Goal: Navigation & Orientation: Understand site structure

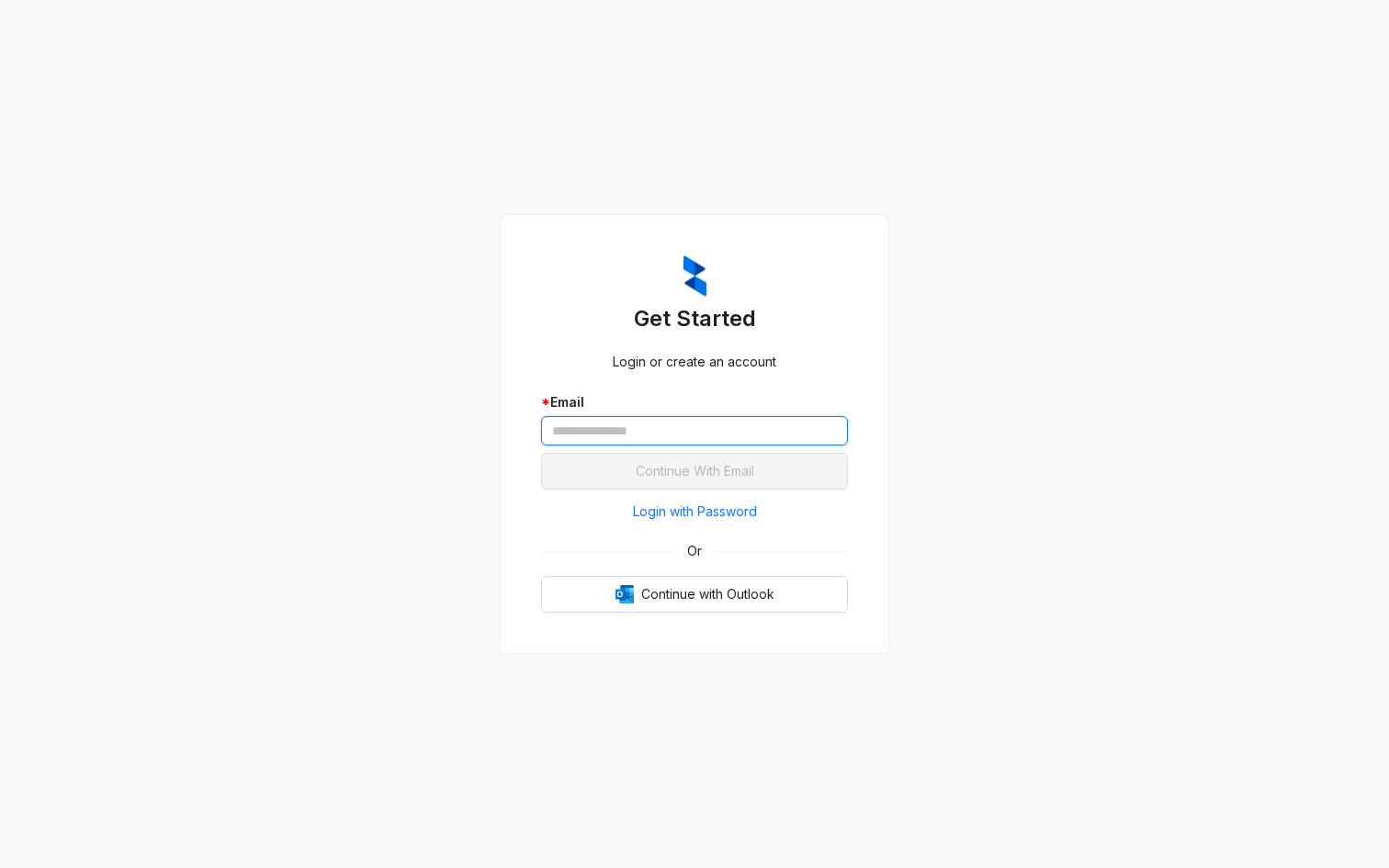
click at [754, 431] on input "text" at bounding box center [694, 431] width 307 height 30
type input "**********"
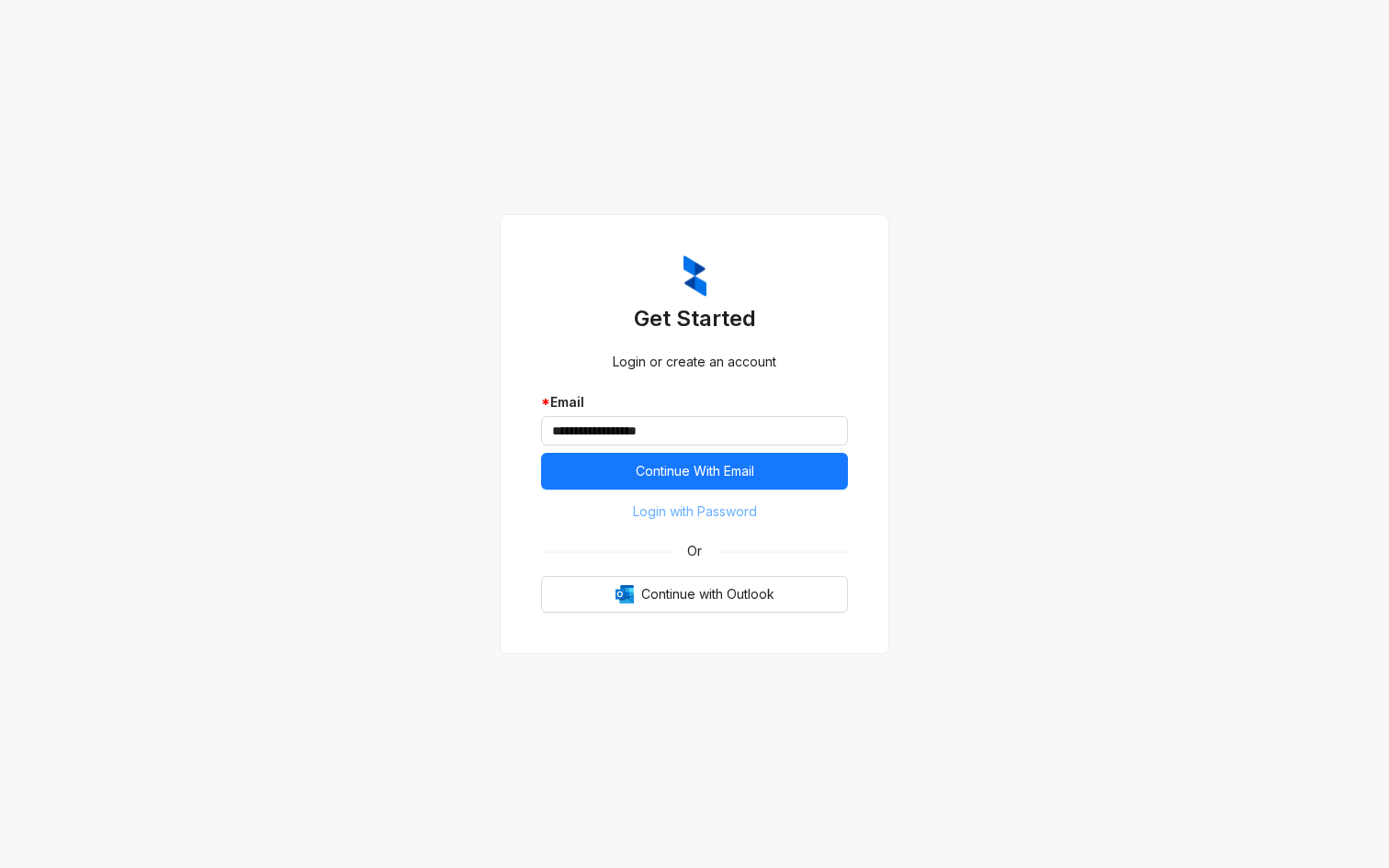
click at [700, 512] on span "Login with Password" at bounding box center [695, 512] width 124 height 20
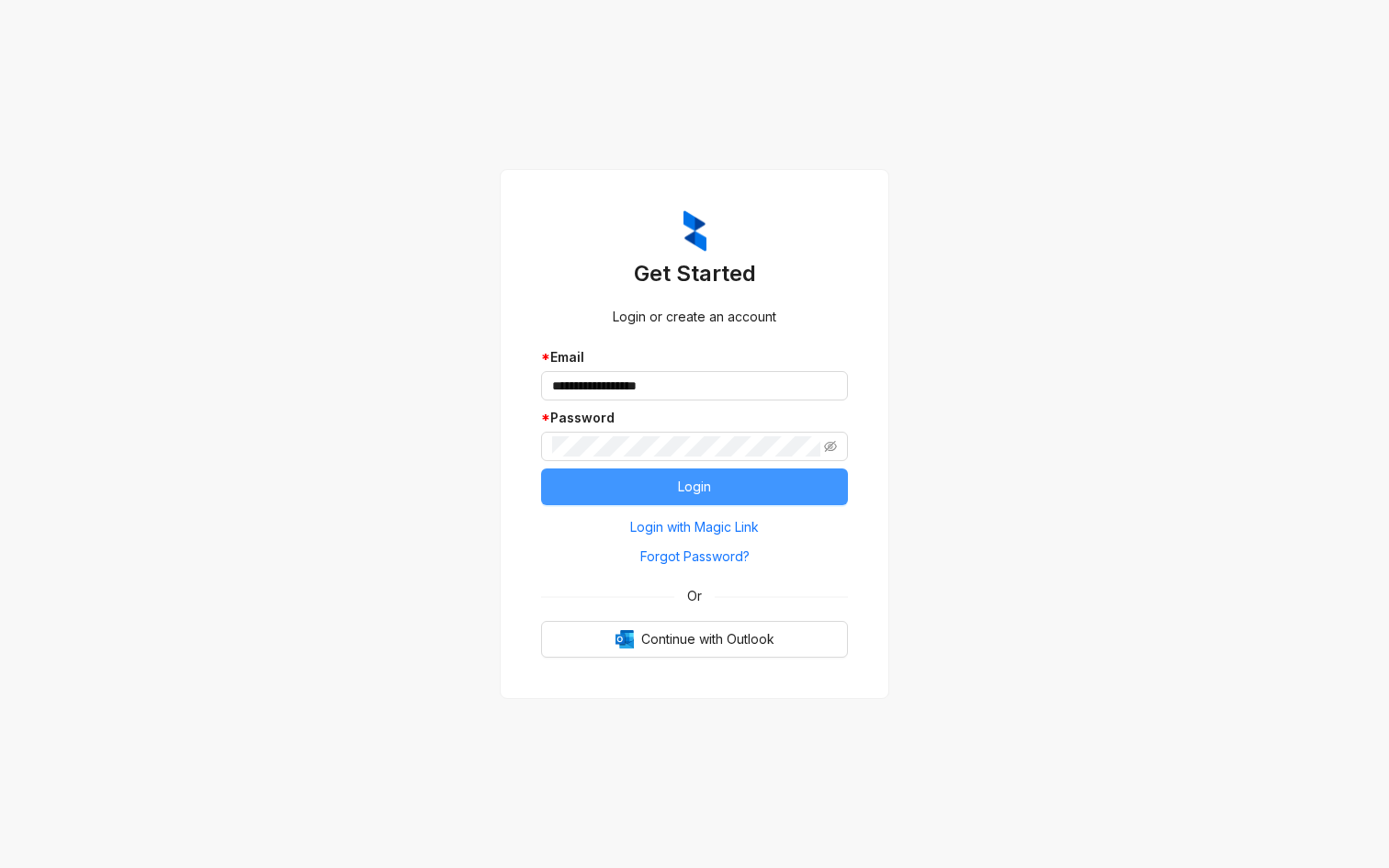
click at [647, 486] on button "Login" at bounding box center [694, 487] width 307 height 37
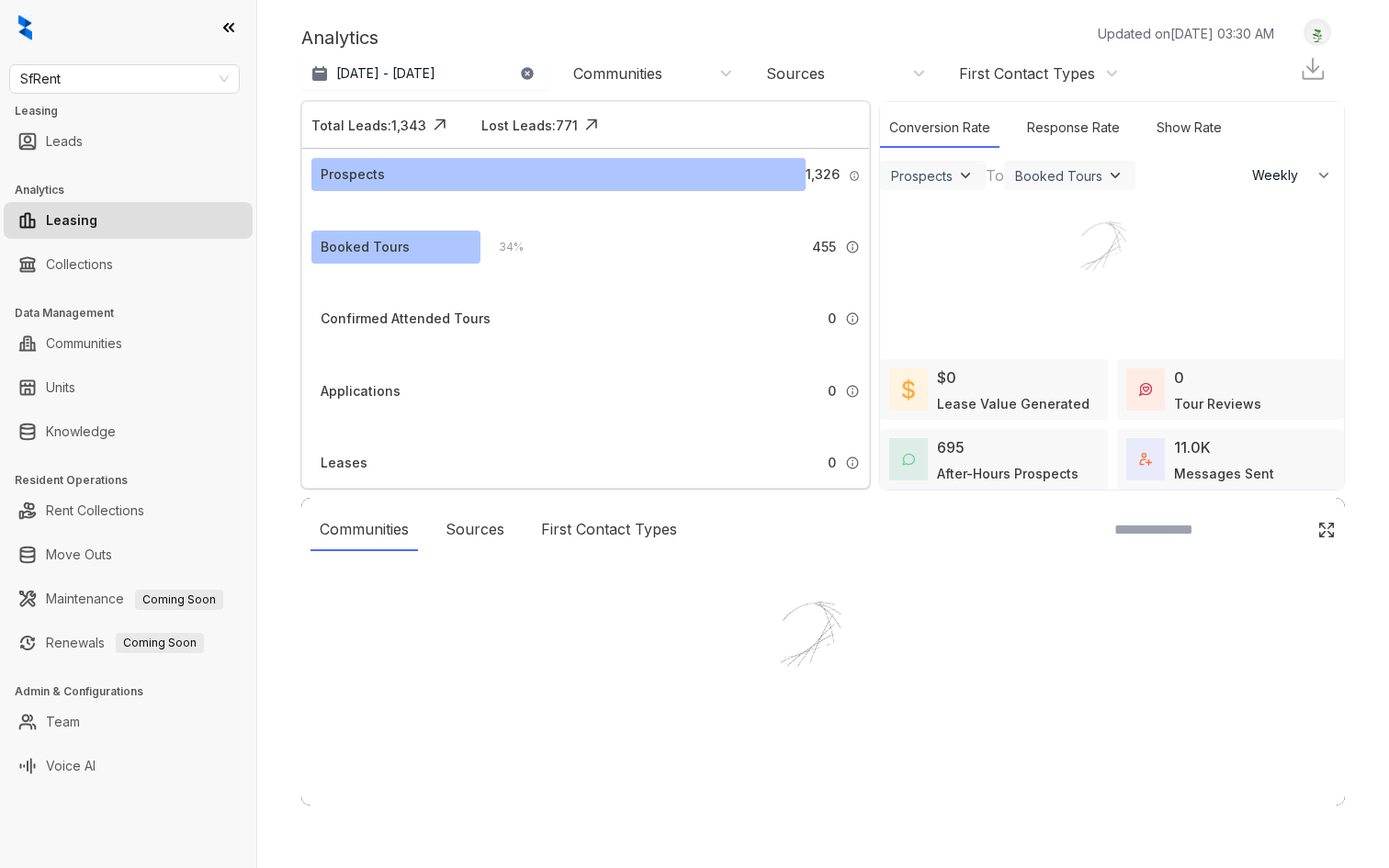
select select "******"
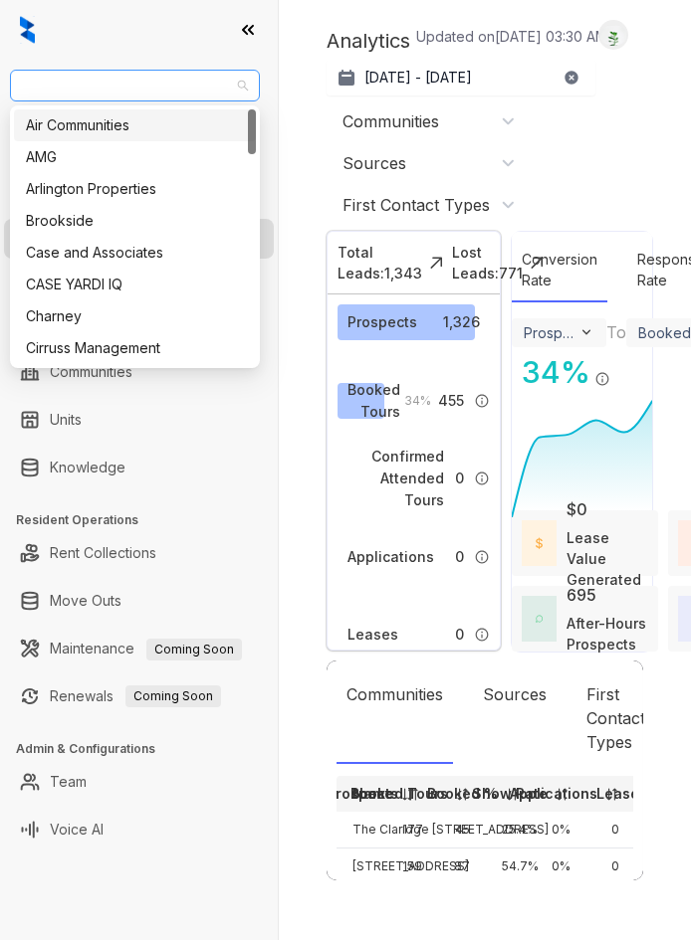
click at [94, 89] on span "SfRent" at bounding box center [135, 86] width 226 height 30
click at [93, 120] on div "Air Communities" at bounding box center [135, 125] width 218 height 22
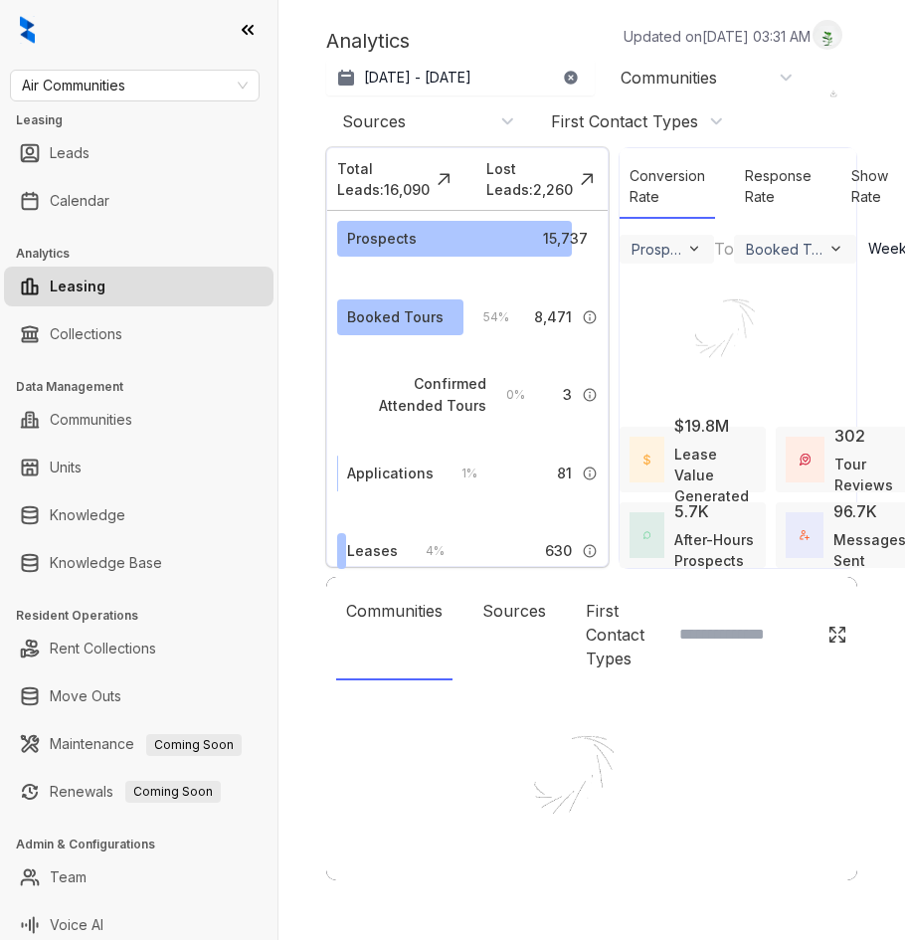
select select "******"
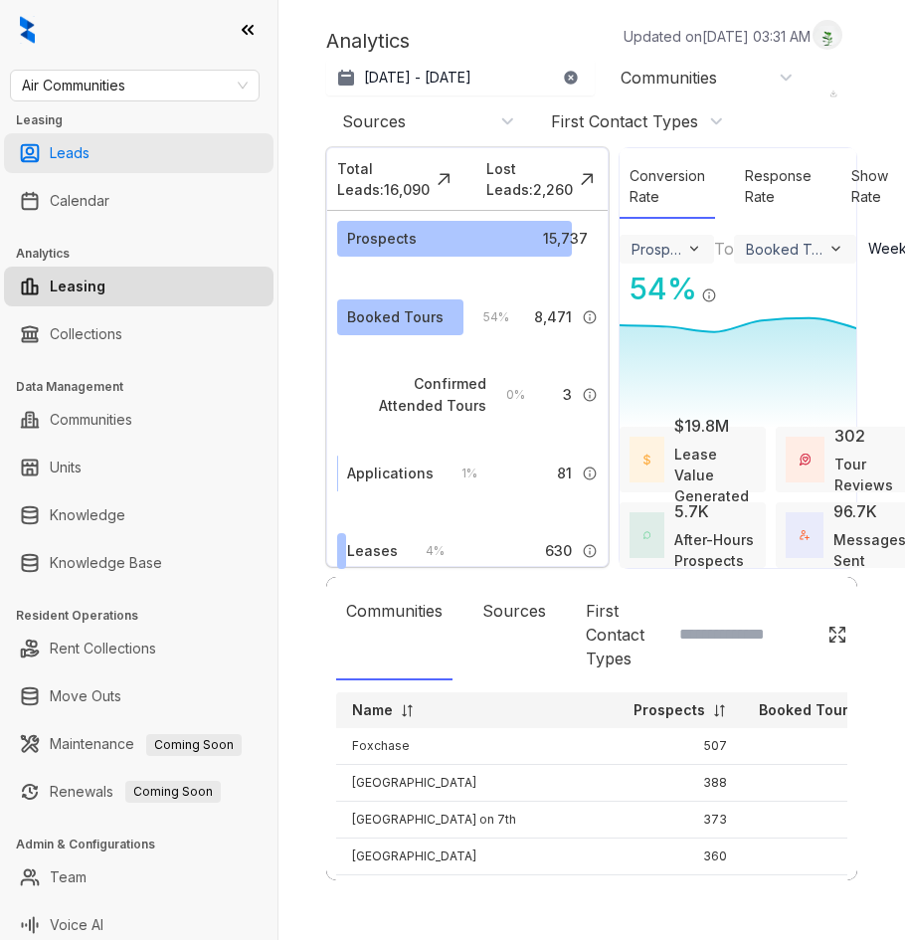
click at [90, 153] on link "Leads" at bounding box center [70, 153] width 40 height 40
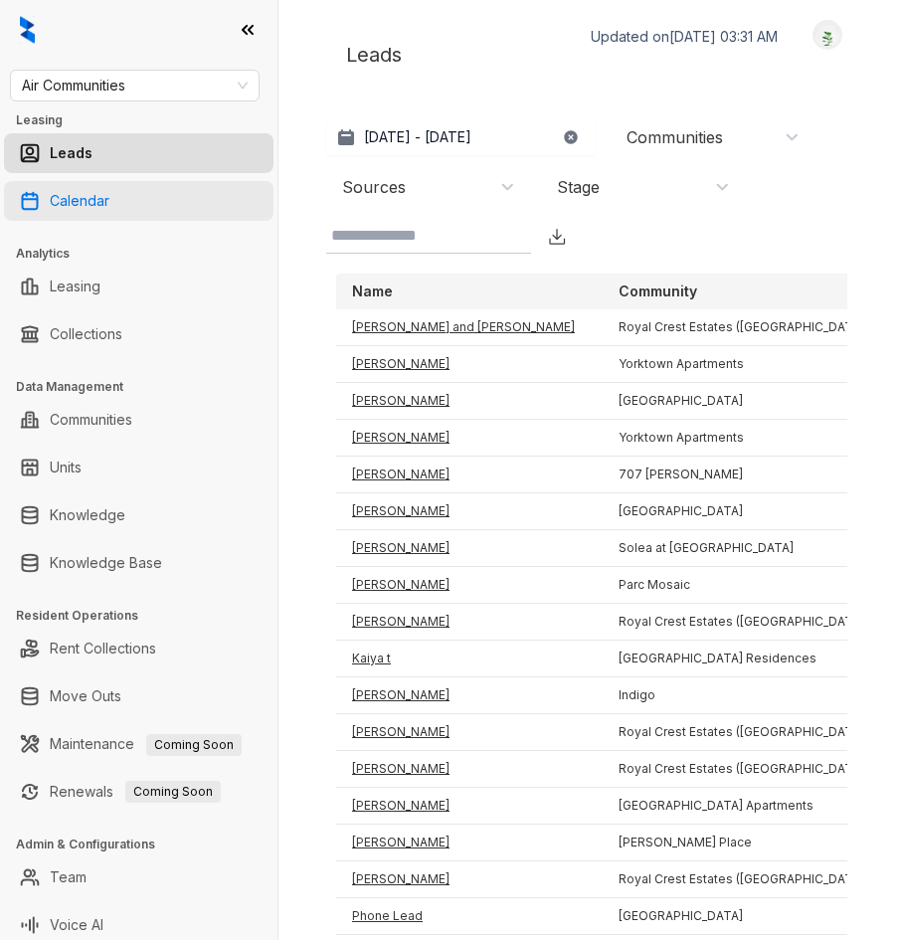
click at [86, 203] on link "Calendar" at bounding box center [80, 201] width 60 height 40
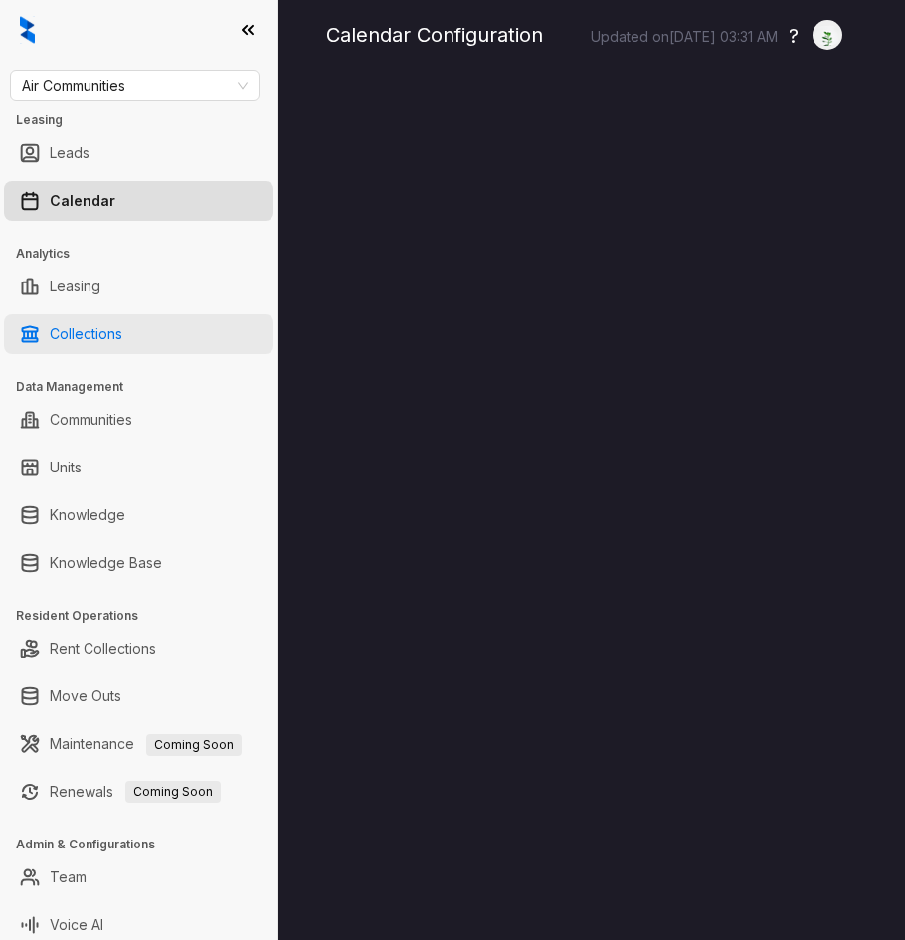
click at [76, 338] on link "Collections" at bounding box center [86, 334] width 73 height 40
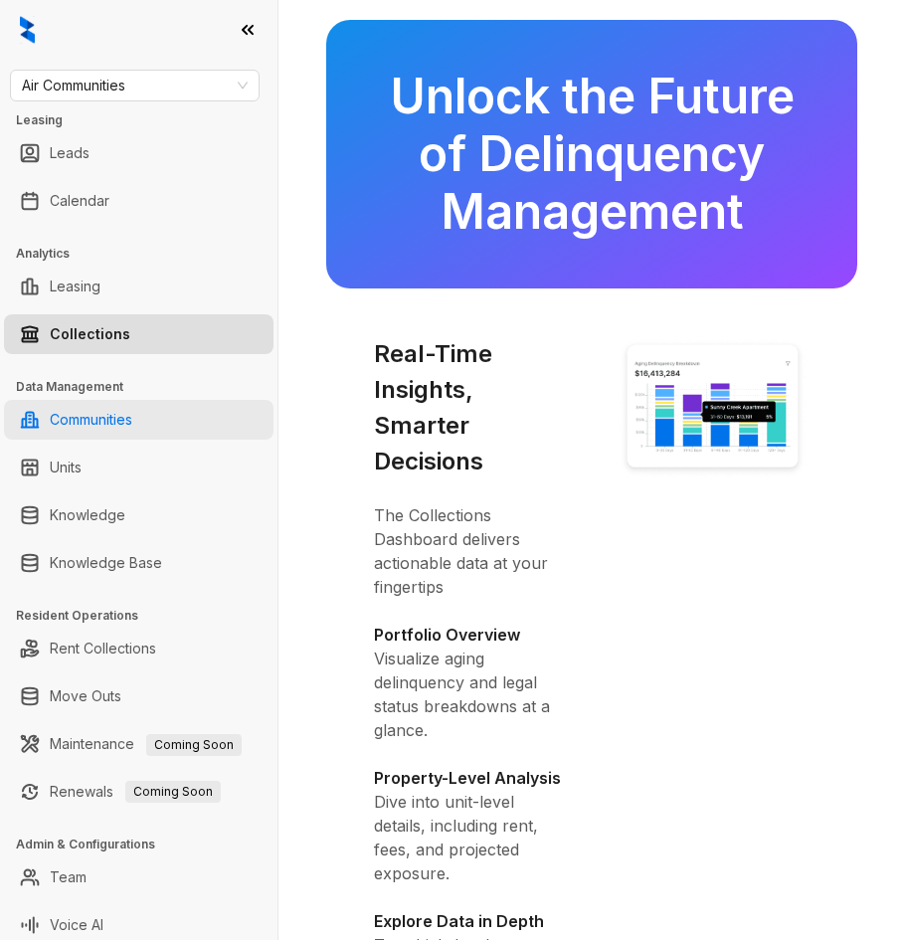
click at [109, 425] on link "Communities" at bounding box center [91, 420] width 83 height 40
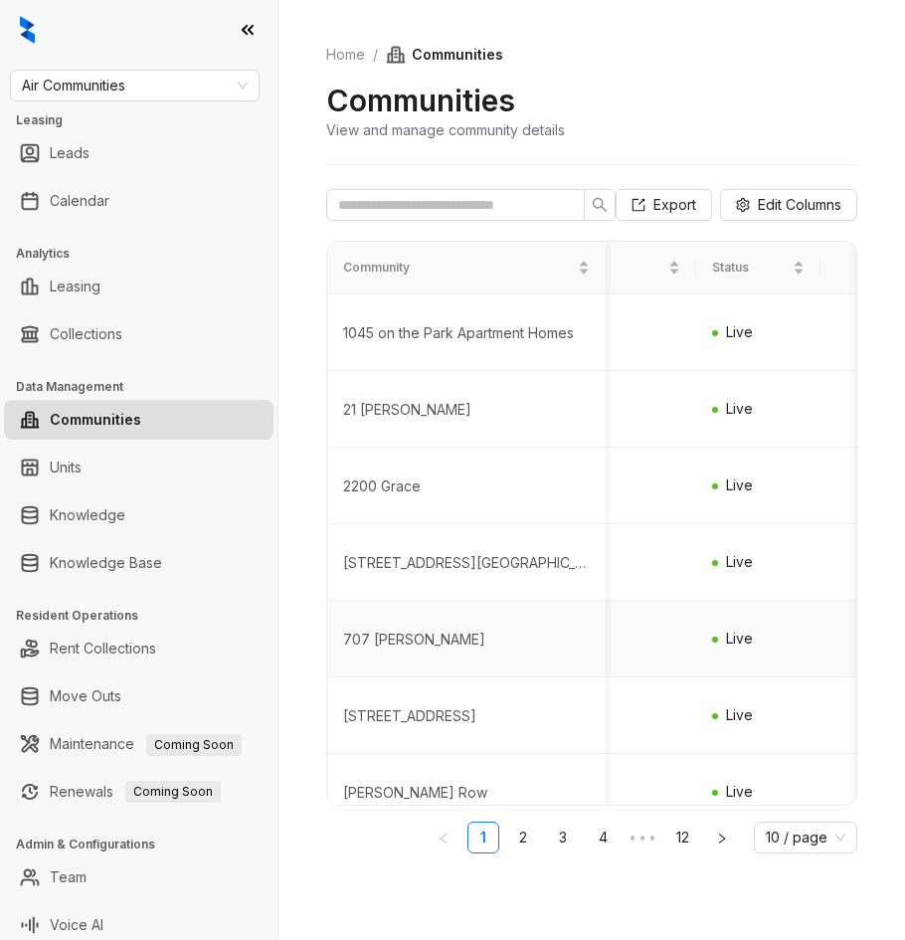
scroll to position [0, 324]
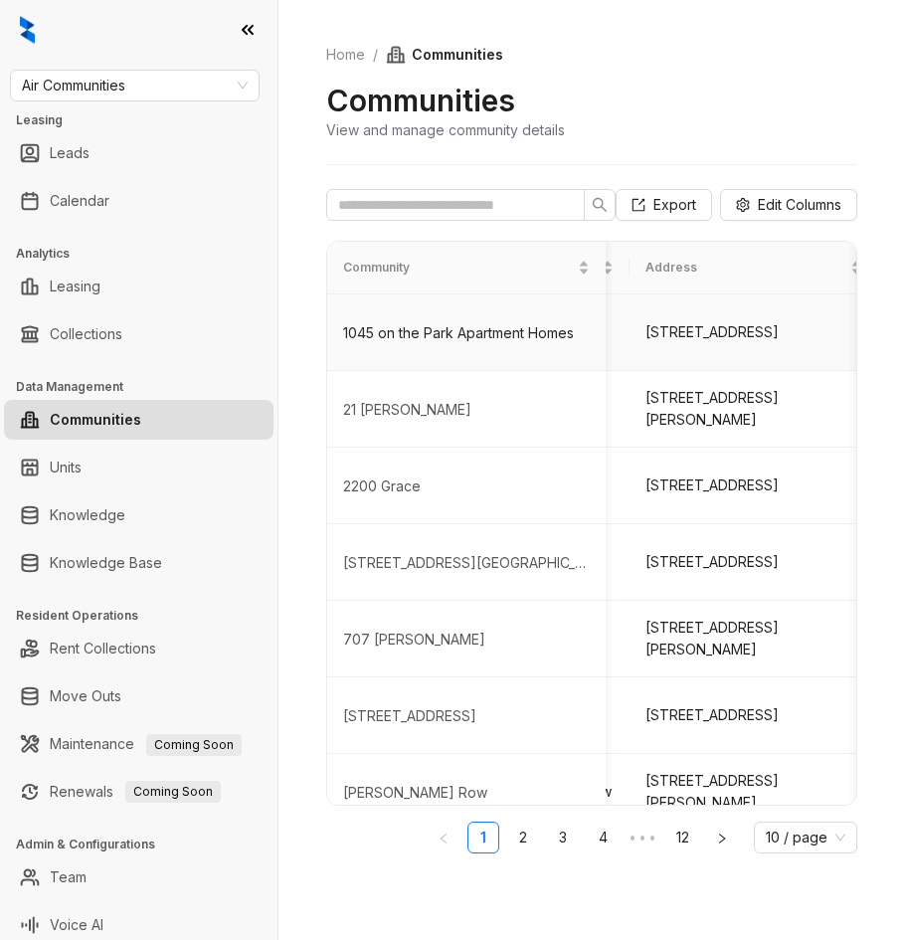
click at [512, 326] on div "1045 on the Park Apartment Homes" at bounding box center [466, 333] width 247 height 20
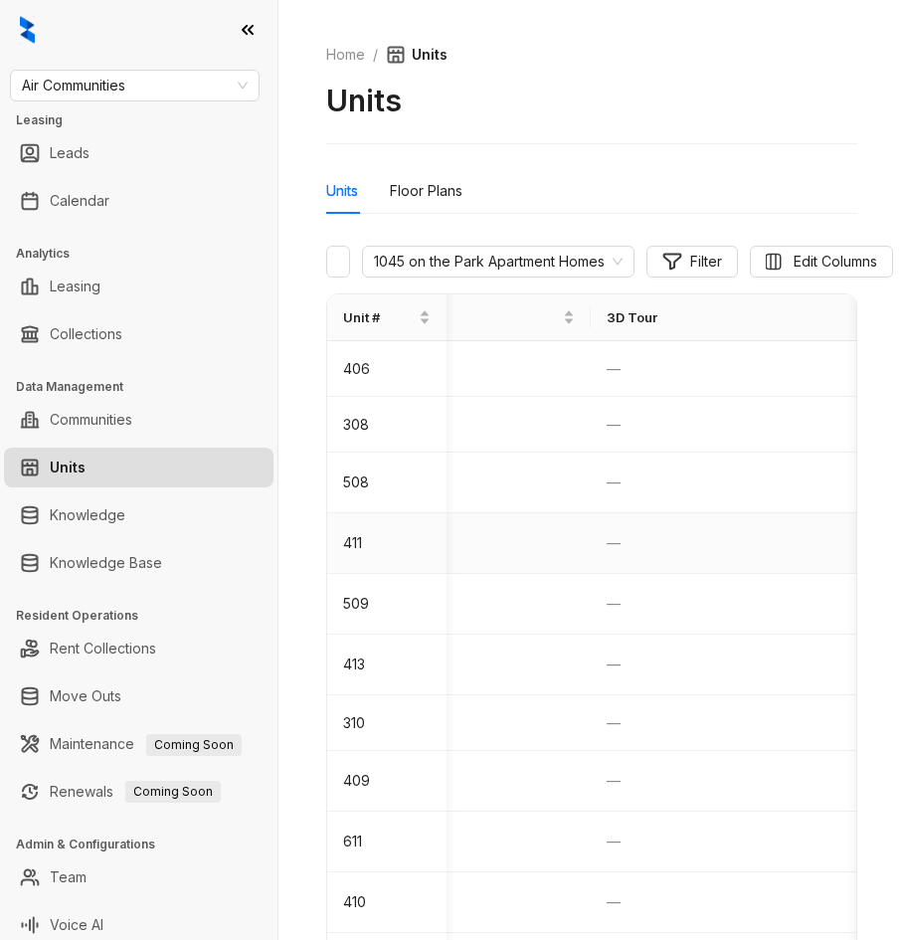
scroll to position [0, 1411]
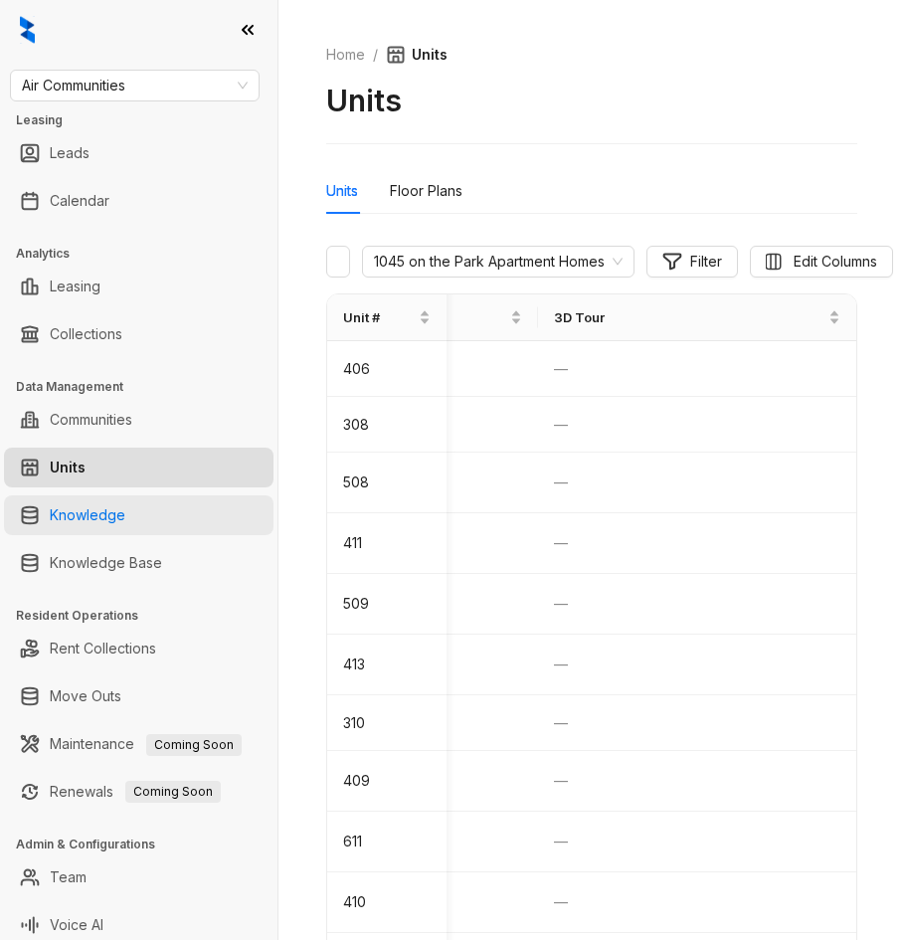
click at [125, 515] on link "Knowledge" at bounding box center [88, 516] width 76 height 40
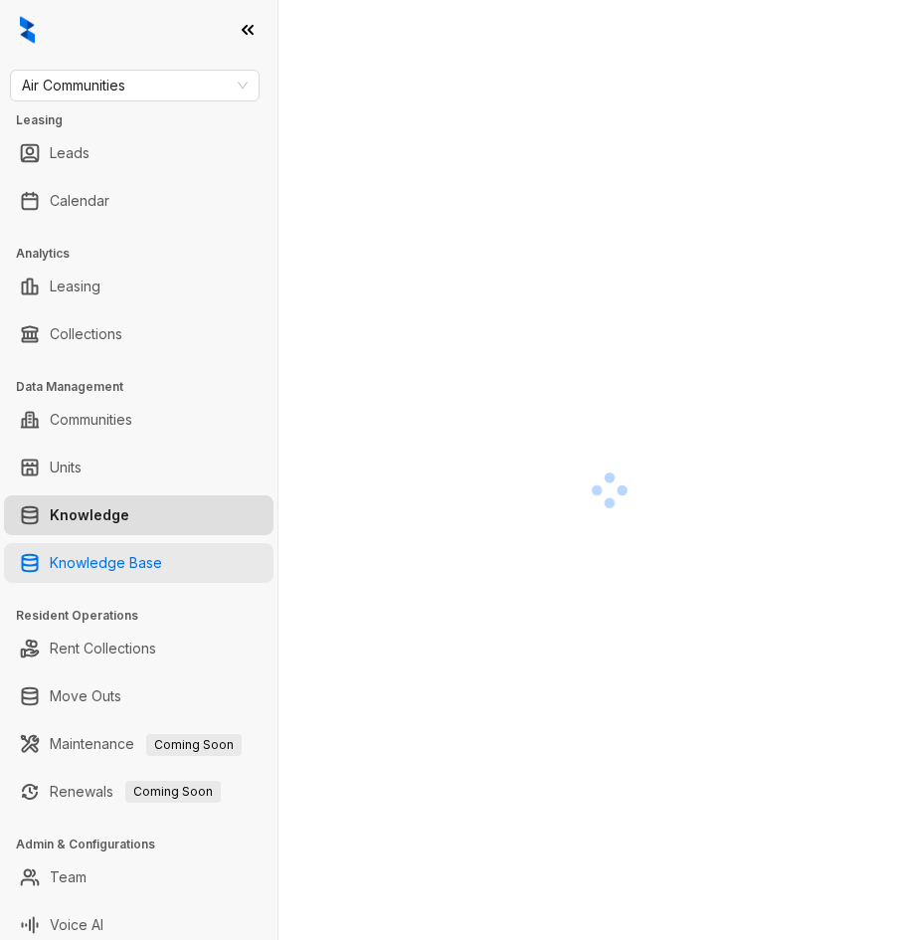
click at [133, 569] on link "Knowledge Base" at bounding box center [106, 563] width 112 height 40
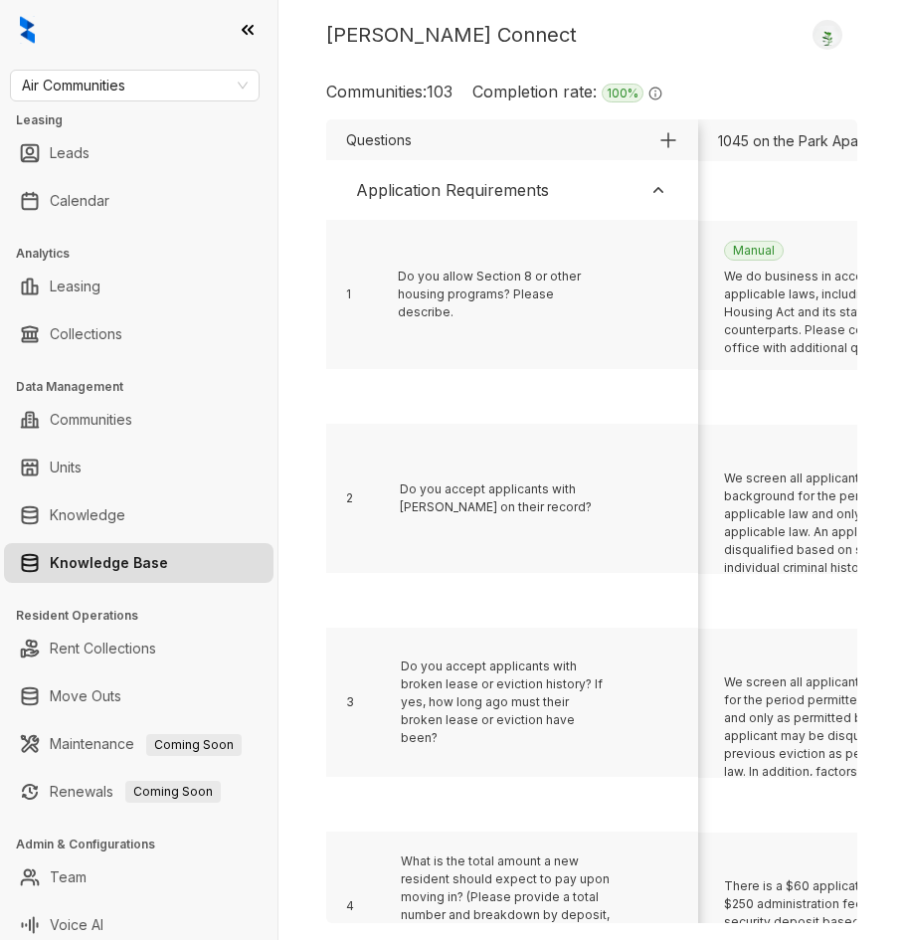
scroll to position [9, 0]
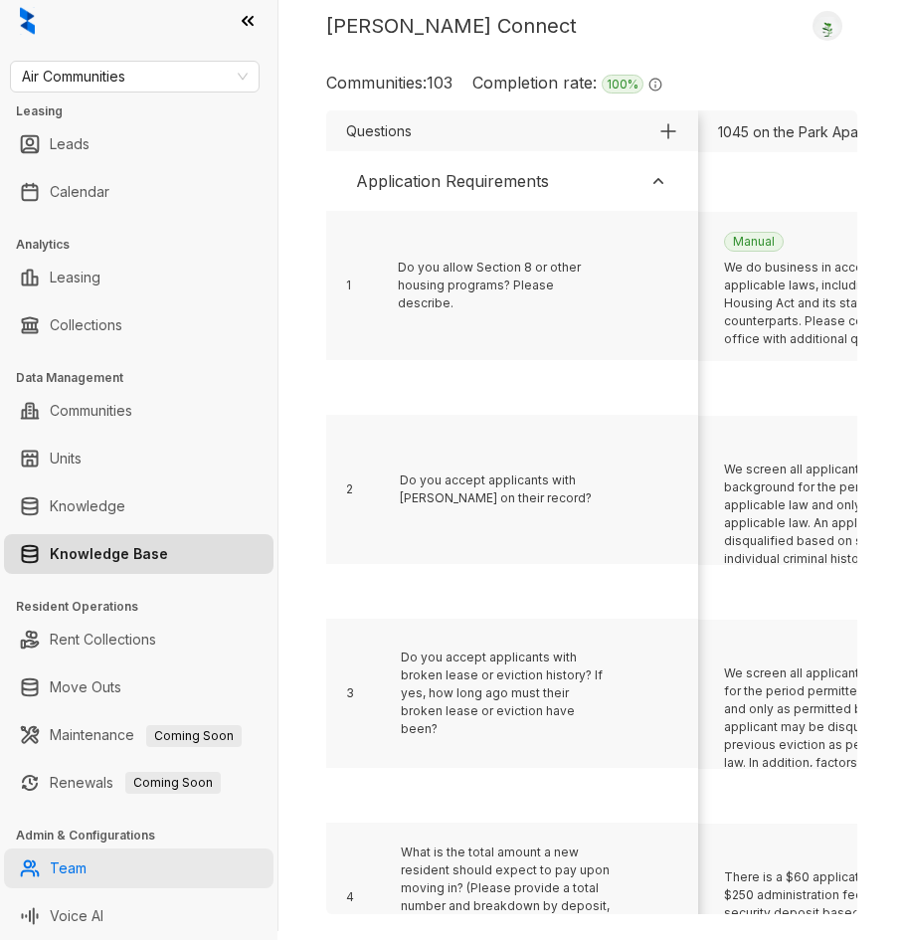
click at [67, 852] on link "Team" at bounding box center [68, 869] width 37 height 40
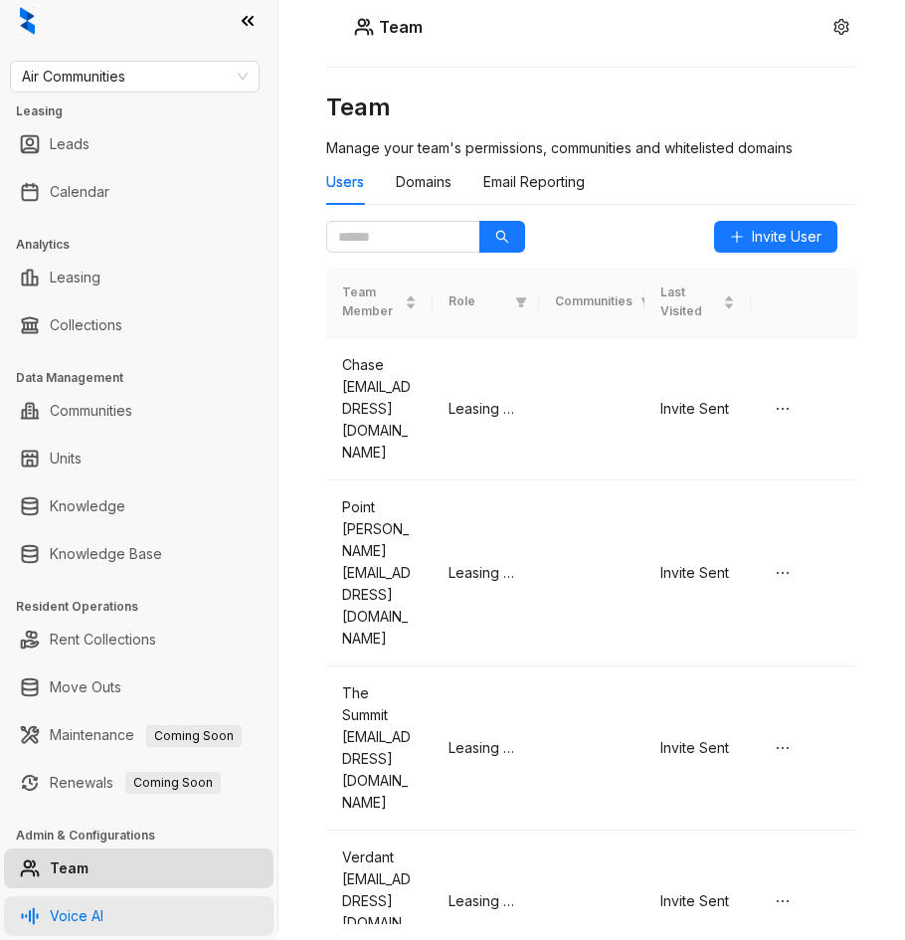
click at [92, 927] on link "Voice AI" at bounding box center [77, 917] width 54 height 40
